Goal: Task Accomplishment & Management: Use online tool/utility

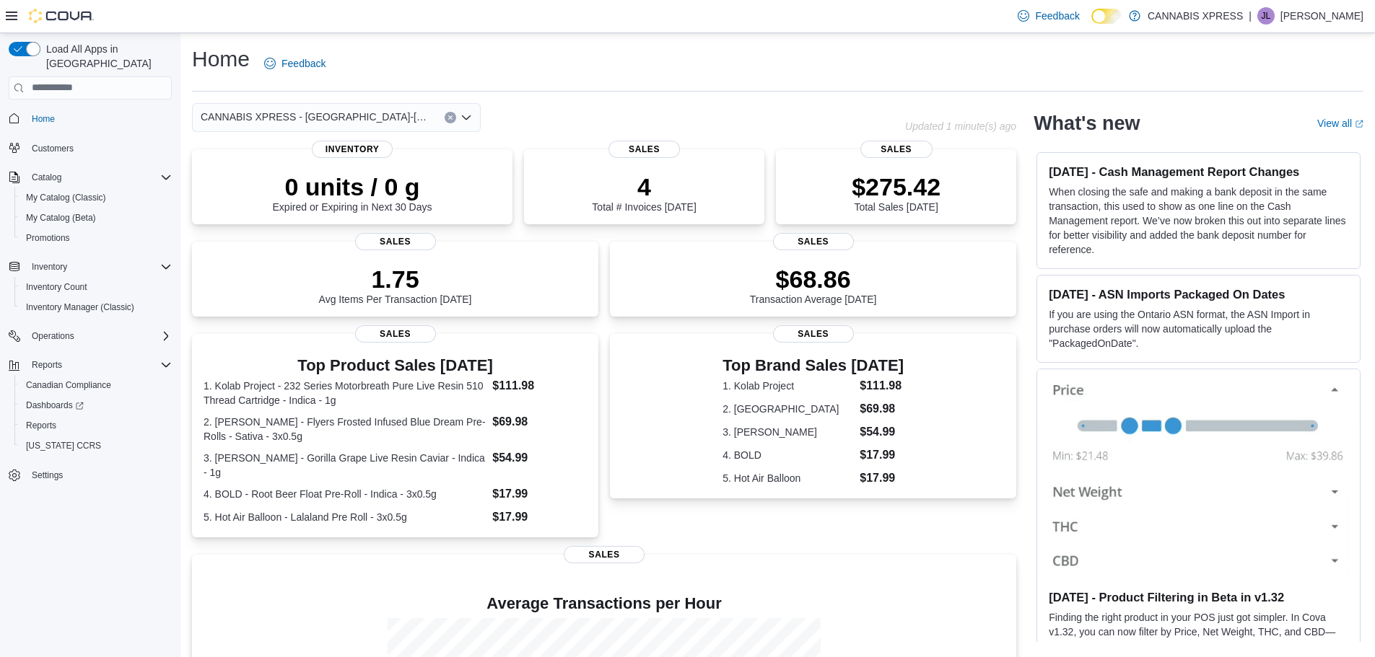
click at [452, 118] on icon "Clear input" at bounding box center [450, 117] width 4 height 4
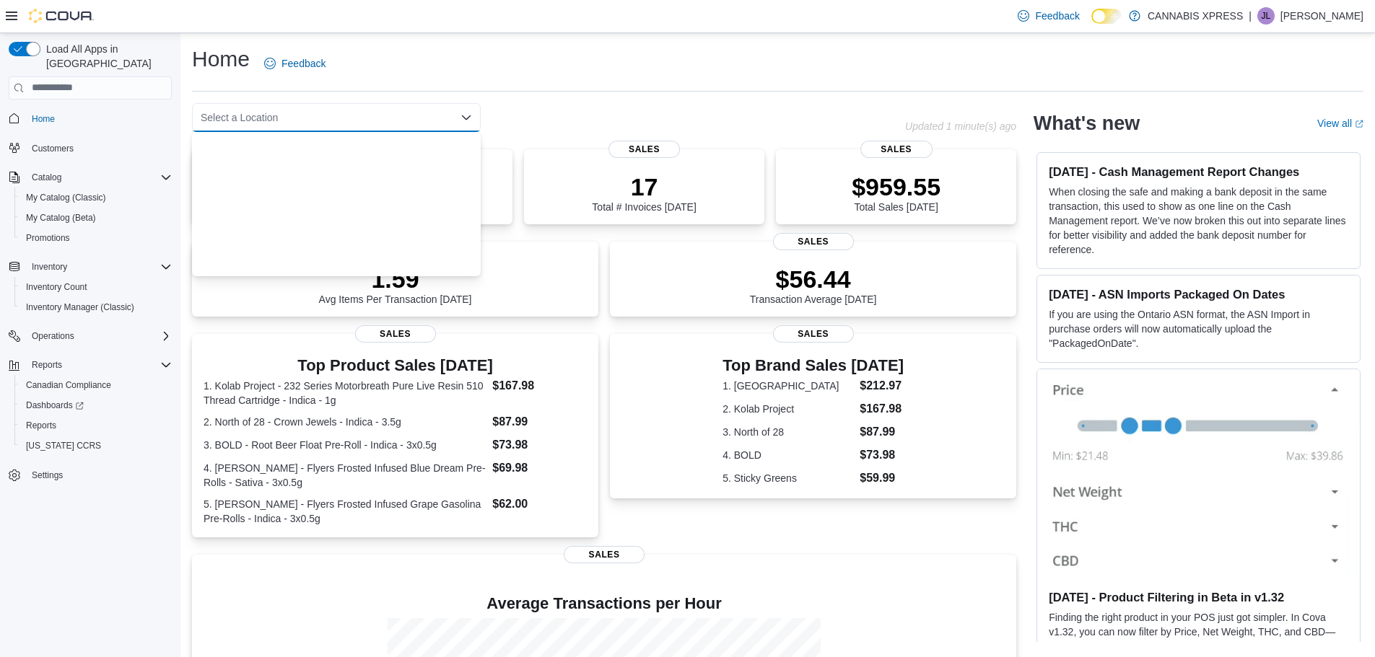
scroll to position [358, 0]
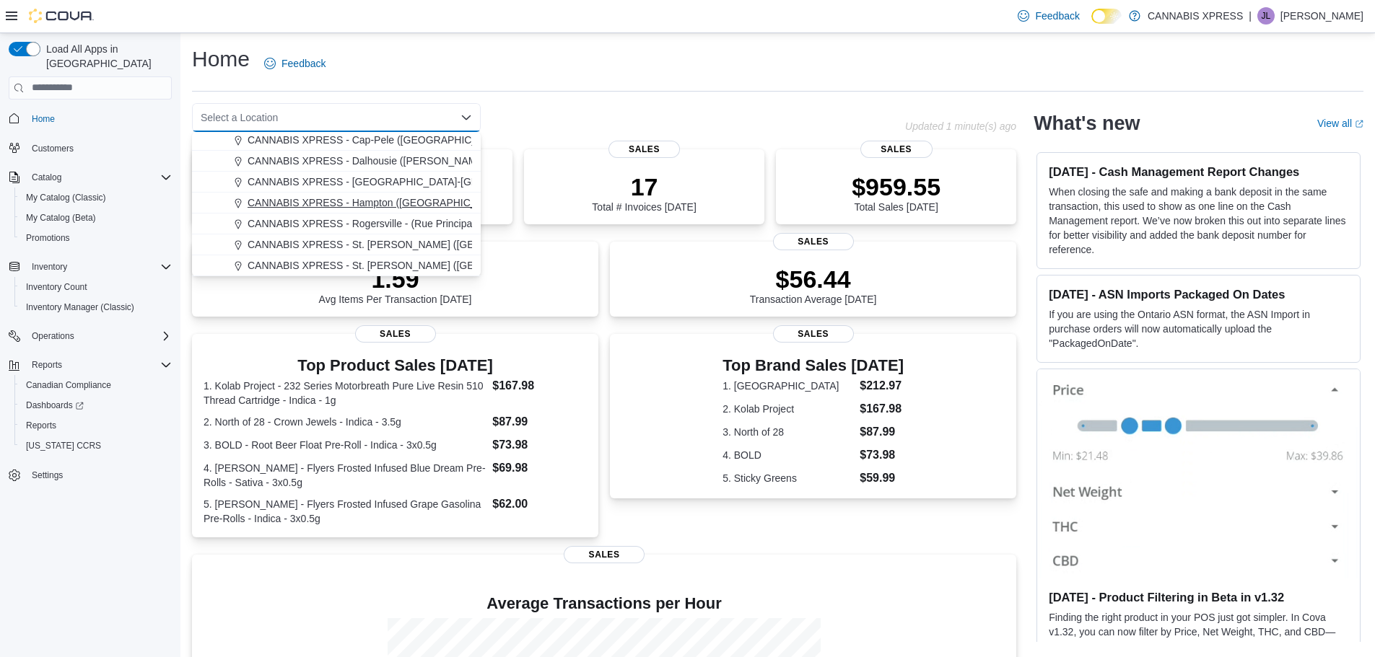
click at [387, 198] on span "CANNABIS XPRESS - Hampton ([GEOGRAPHIC_DATA])" at bounding box center [378, 203] width 260 height 14
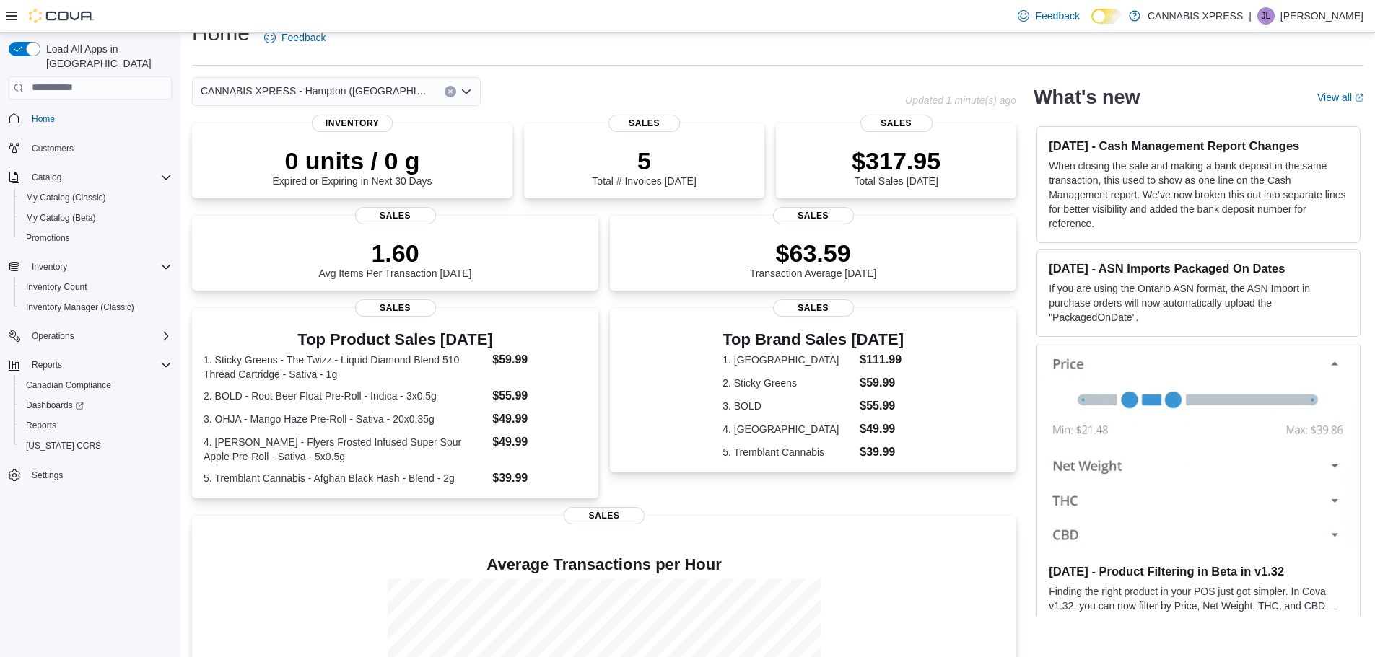
scroll to position [72, 0]
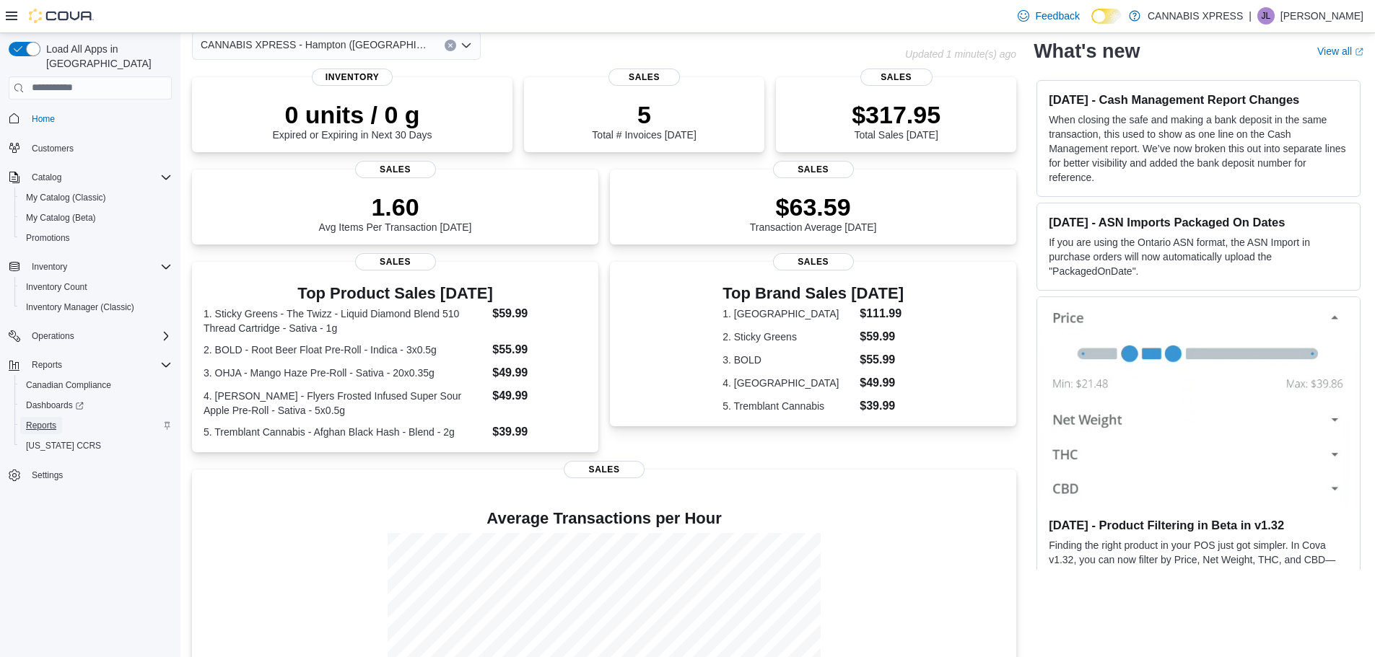
click at [34, 417] on span "Reports" at bounding box center [41, 425] width 30 height 17
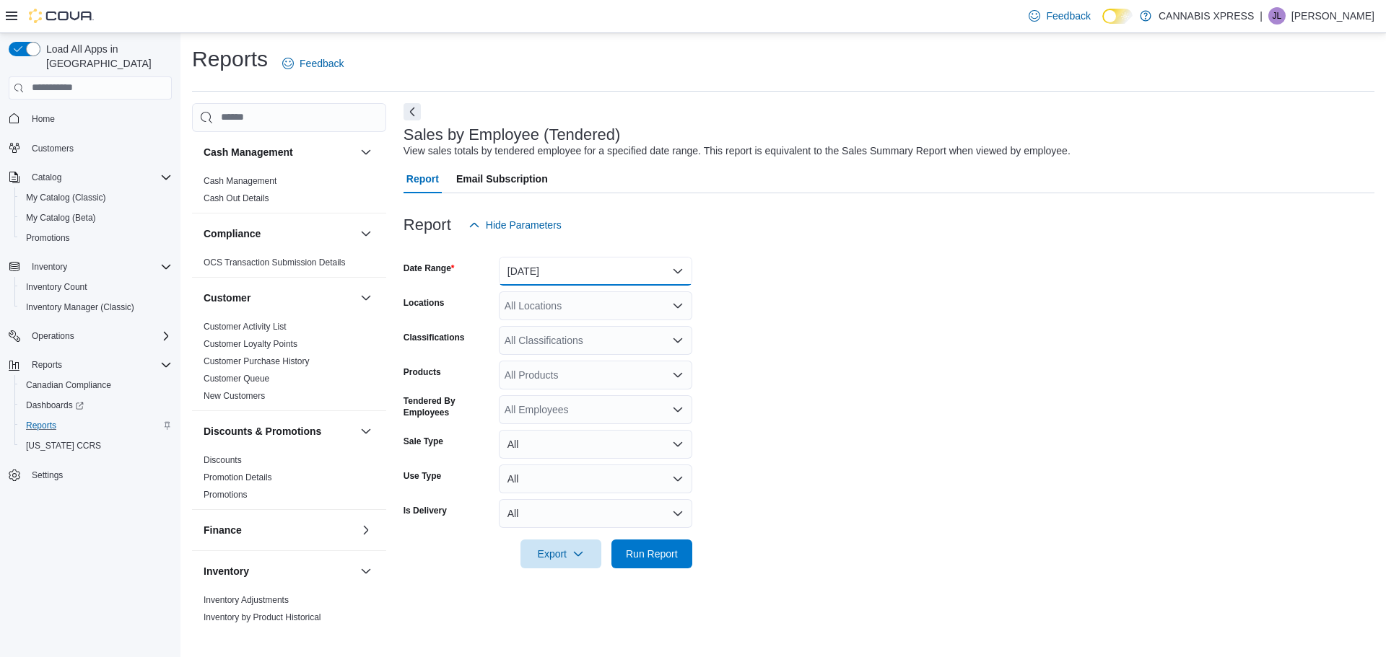
click at [656, 263] on button "[DATE]" at bounding box center [595, 271] width 193 height 29
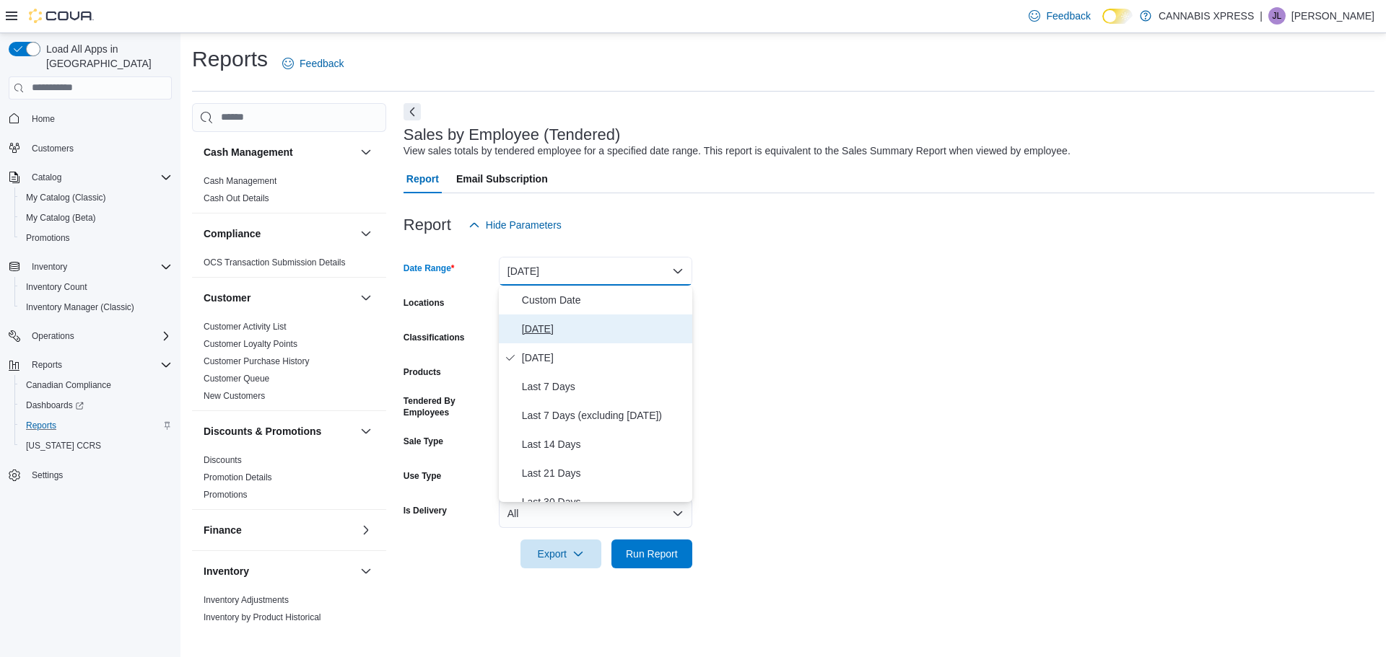
click at [526, 330] on span "[DATE]" at bounding box center [604, 328] width 165 height 17
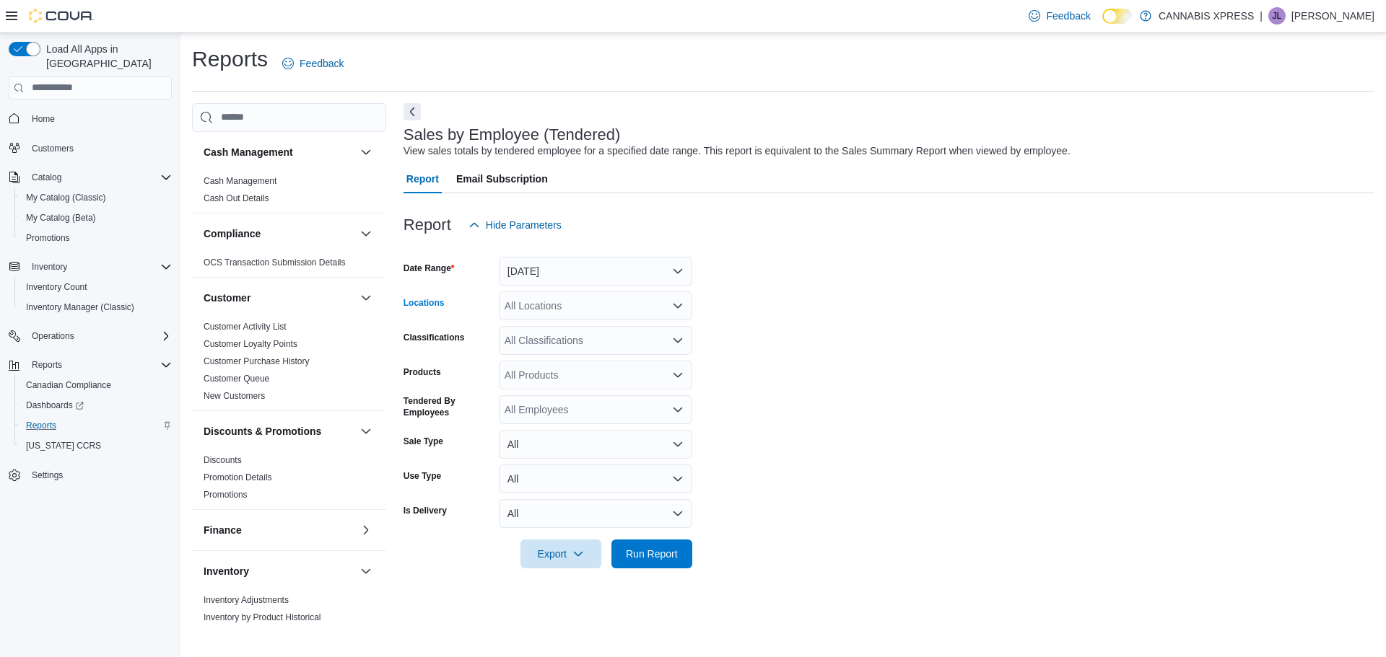
click at [660, 302] on div "All Locations" at bounding box center [595, 306] width 193 height 29
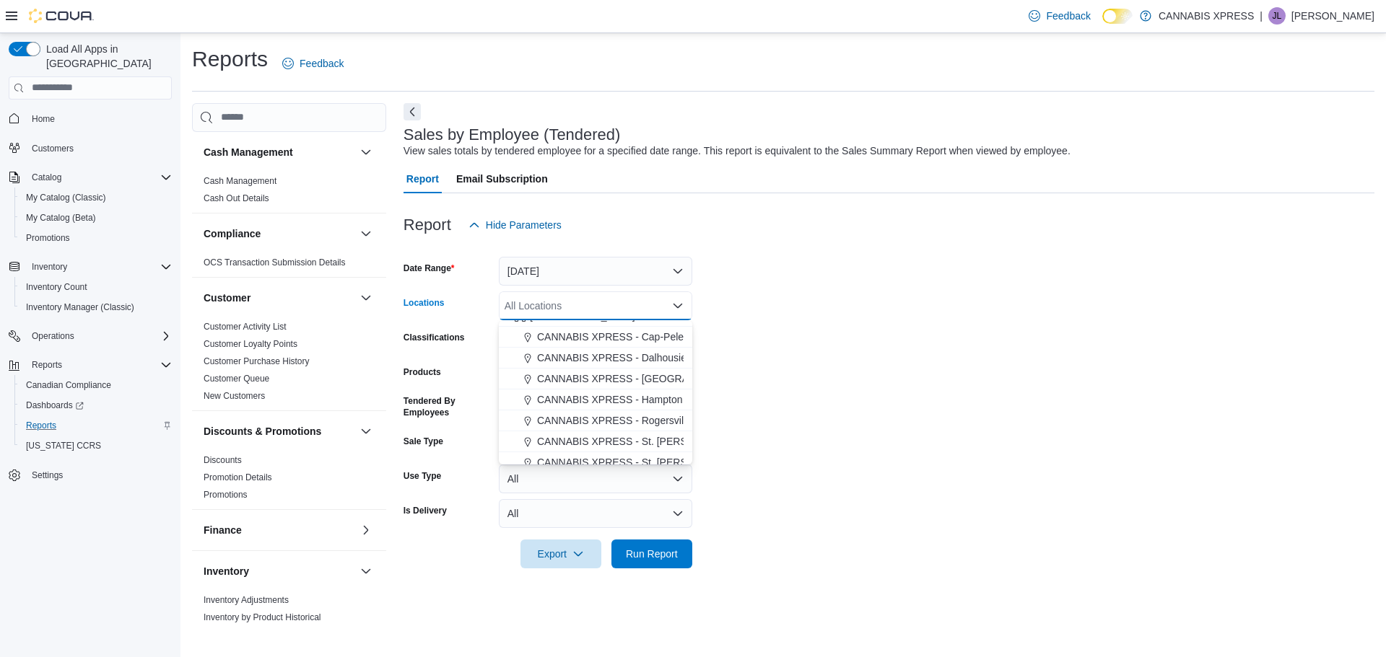
scroll to position [358, 0]
click at [637, 457] on span "CANNABIS XPRESS - St. [PERSON_NAME] ([GEOGRAPHIC_DATA])" at bounding box center [696, 454] width 318 height 14
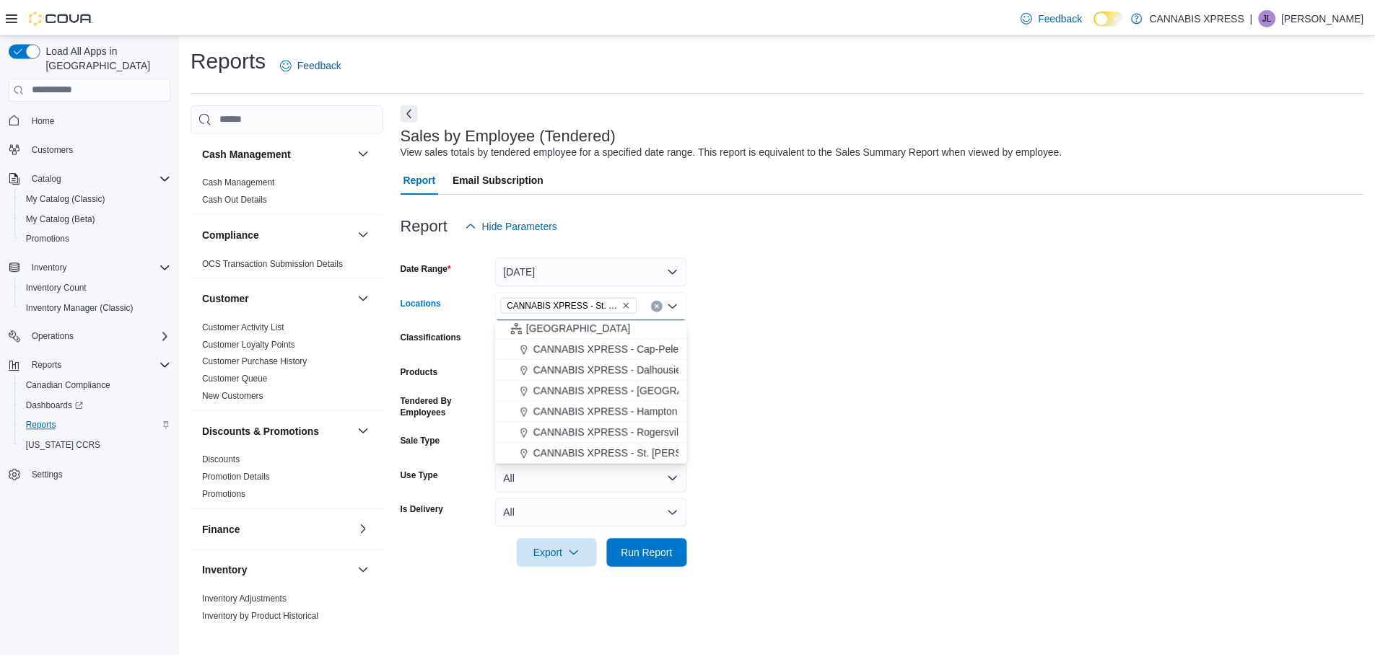
scroll to position [337, 0]
click at [633, 563] on span "Run Report" at bounding box center [652, 553] width 64 height 29
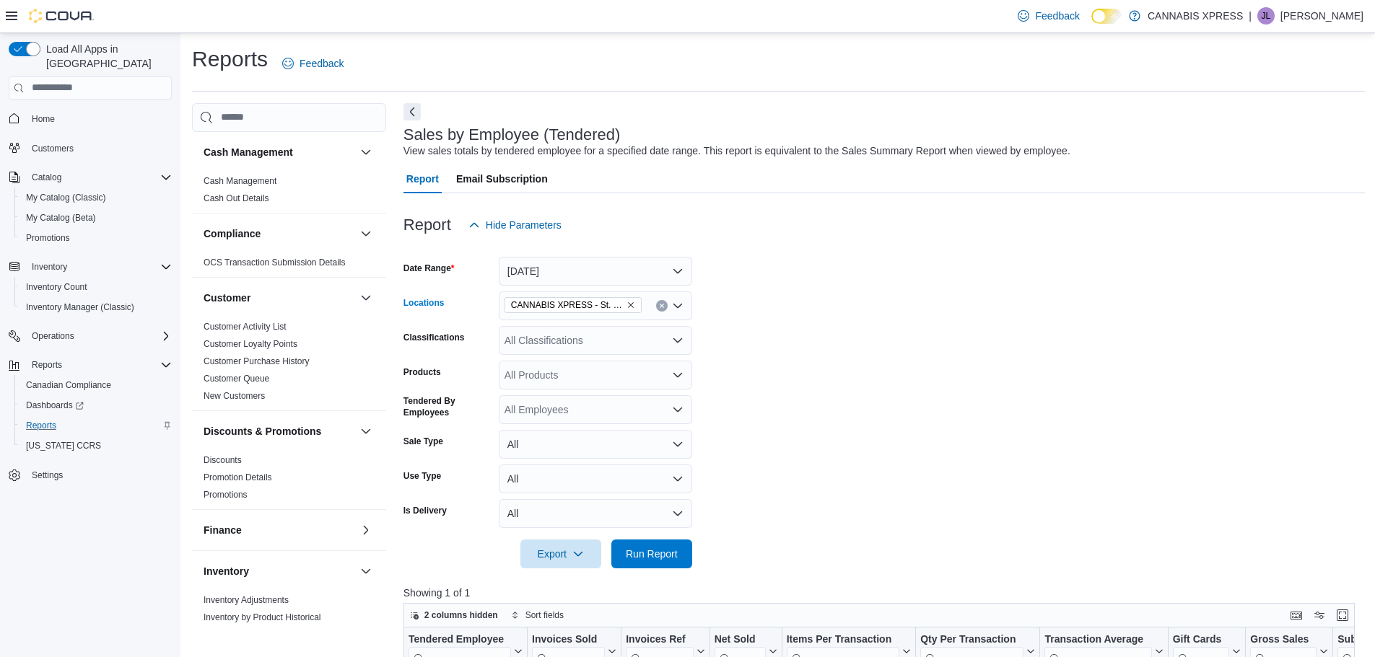
click at [660, 302] on button "Clear input" at bounding box center [662, 306] width 12 height 12
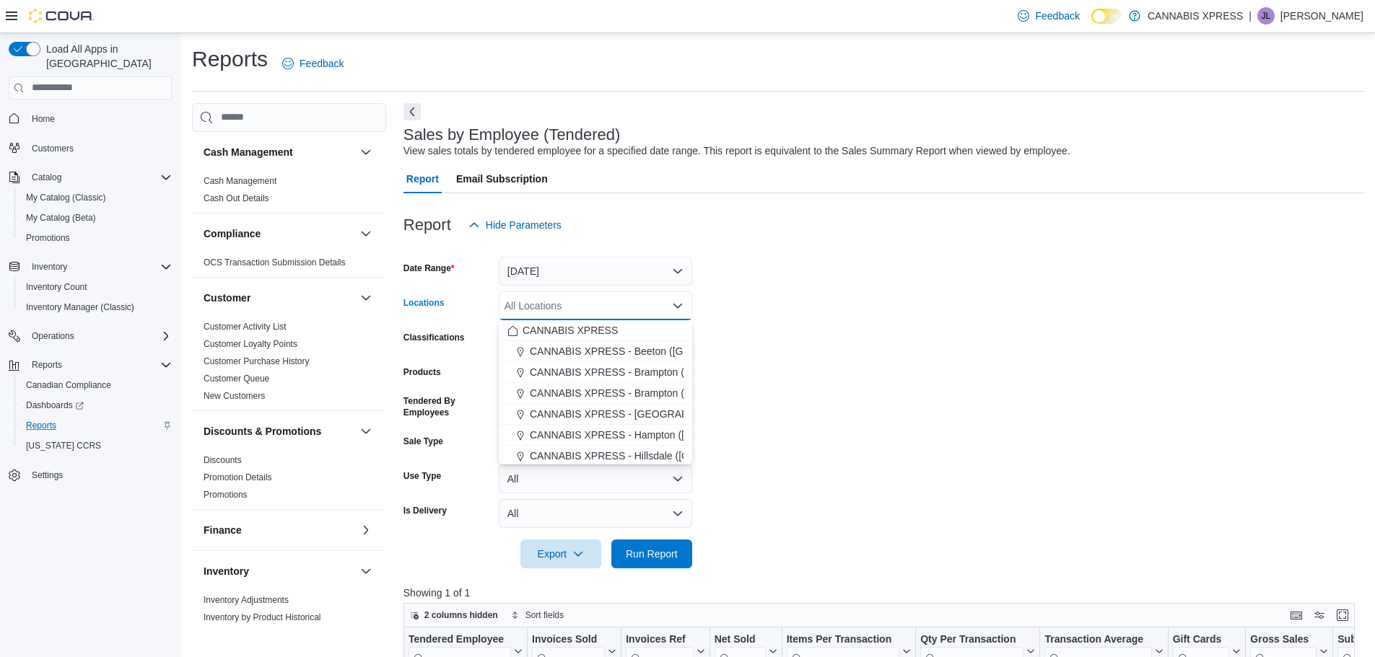
scroll to position [358, 0]
click at [629, 430] on span "CANNABIS XPRESS - St. [PERSON_NAME] ([GEOGRAPHIC_DATA])" at bounding box center [696, 433] width 318 height 14
click at [657, 555] on span "Run Report" at bounding box center [652, 553] width 52 height 14
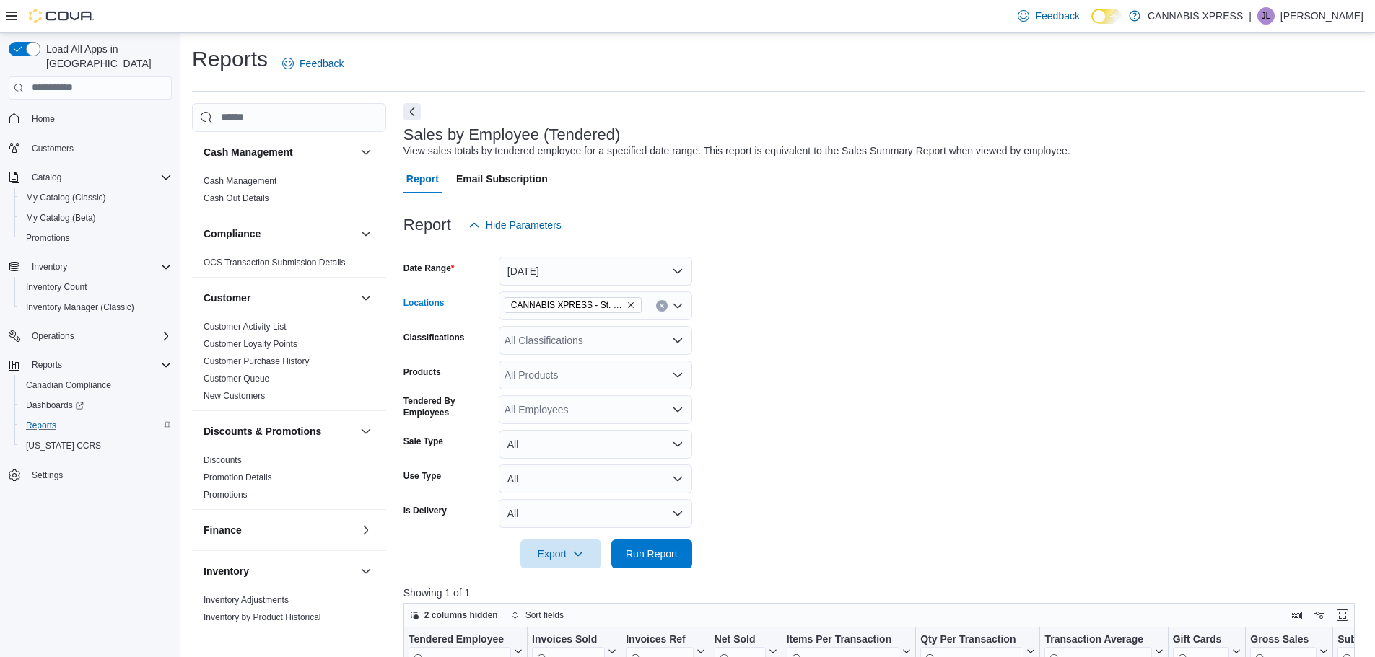
click at [663, 309] on button "Clear input" at bounding box center [662, 306] width 12 height 12
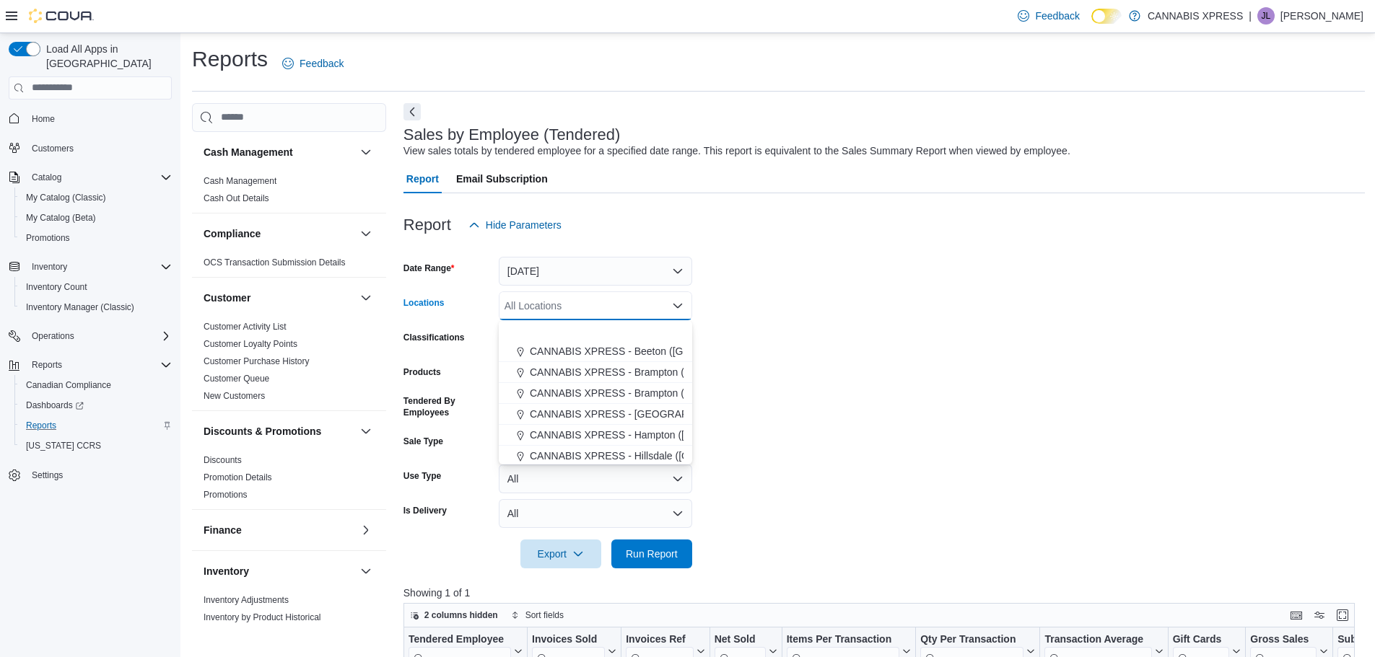
scroll to position [358, 0]
click at [649, 350] on span "CANNABIS XPRESS - Dalhousie ([PERSON_NAME][GEOGRAPHIC_DATA])" at bounding box center [710, 349] width 347 height 14
click at [636, 568] on span "Run Report" at bounding box center [652, 554] width 64 height 29
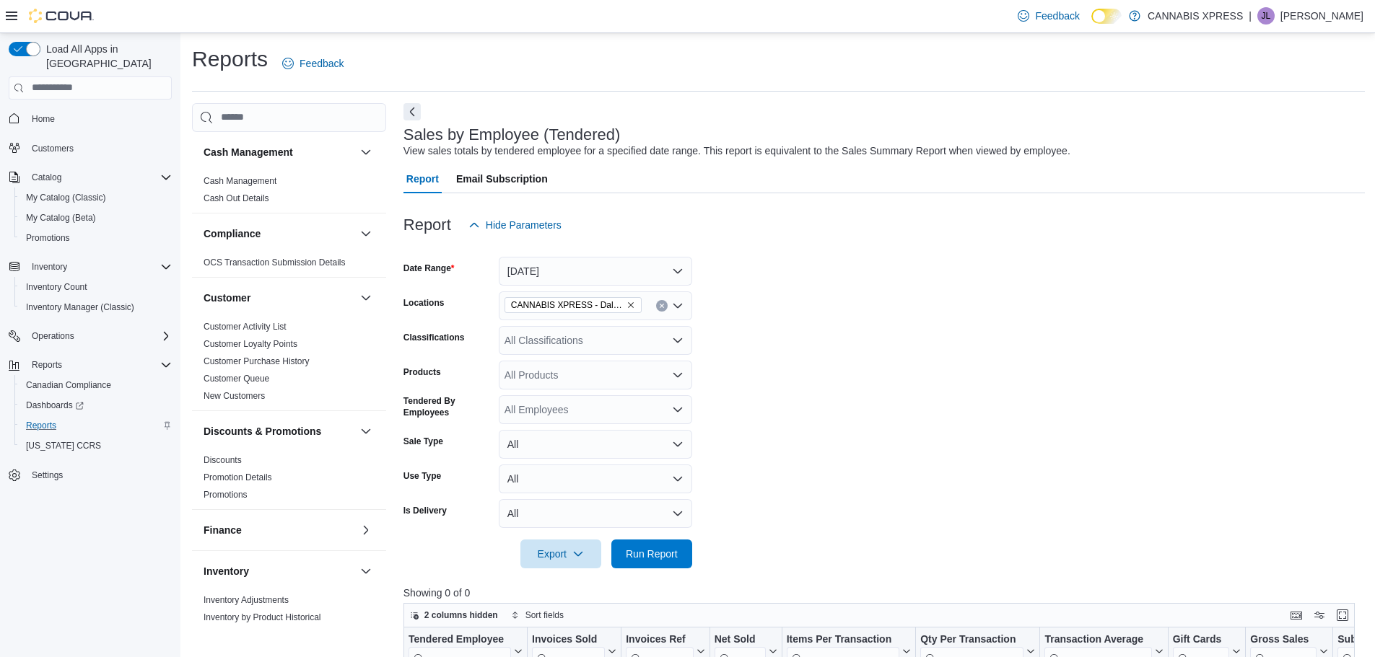
click at [657, 309] on button "Clear input" at bounding box center [662, 306] width 12 height 12
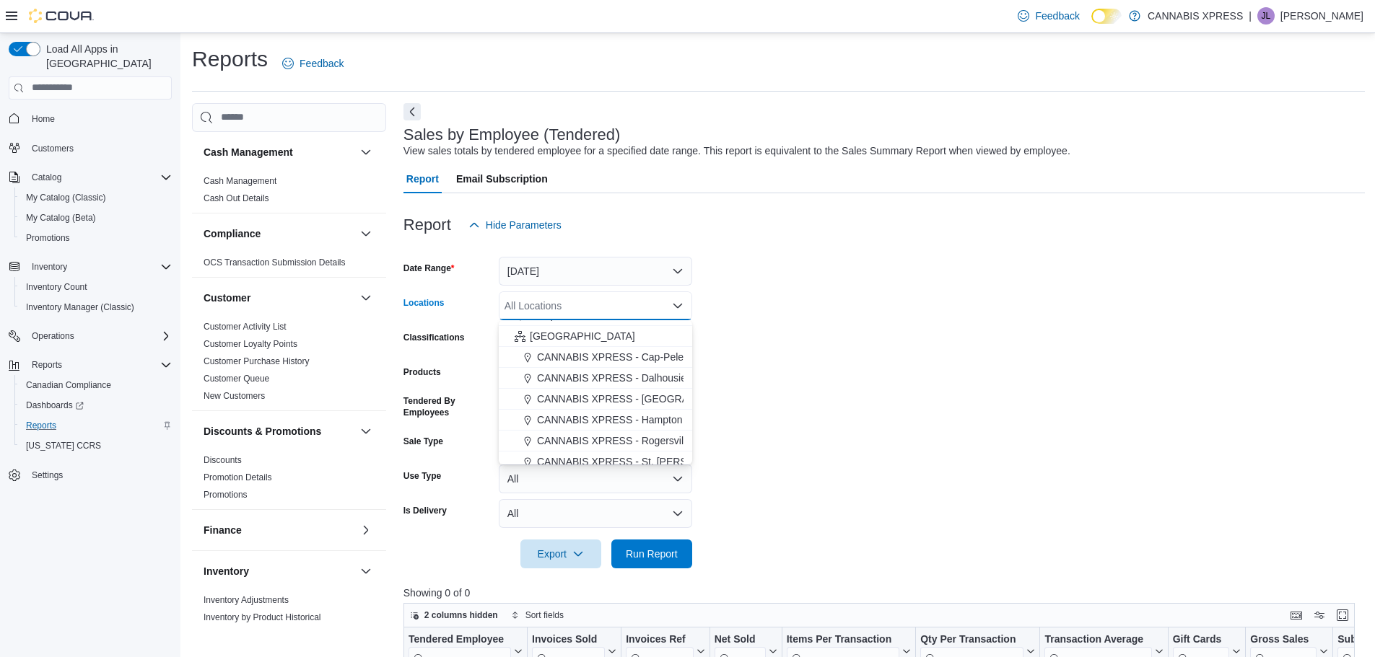
scroll to position [358, 0]
click at [660, 411] on span "CANNABIS XPRESS - Rogersville - (Rue Principale)" at bounding box center [655, 412] width 236 height 14
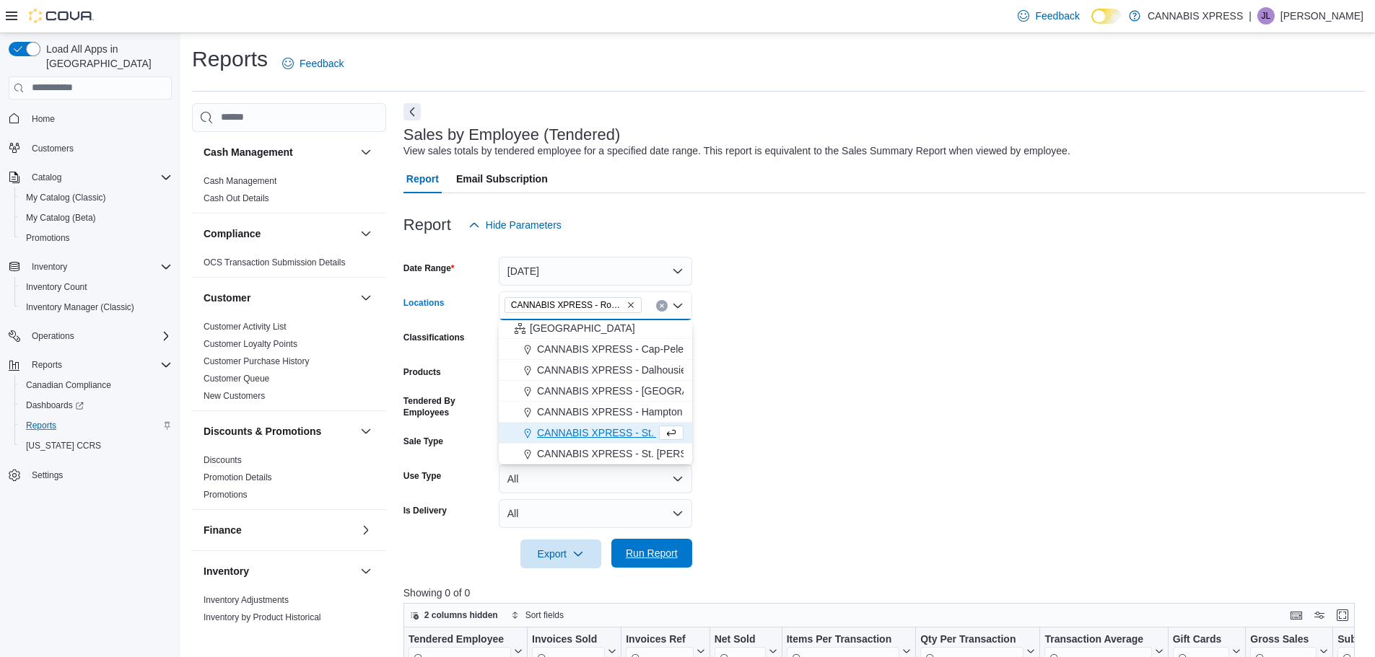
click at [647, 564] on span "Run Report" at bounding box center [652, 553] width 64 height 29
